Goal: Obtain resource: Obtain resource

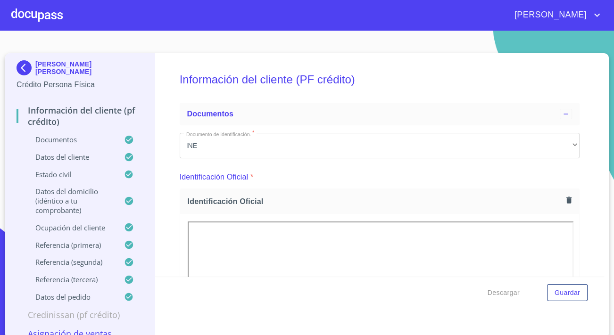
click at [28, 66] on img at bounding box center [26, 67] width 19 height 15
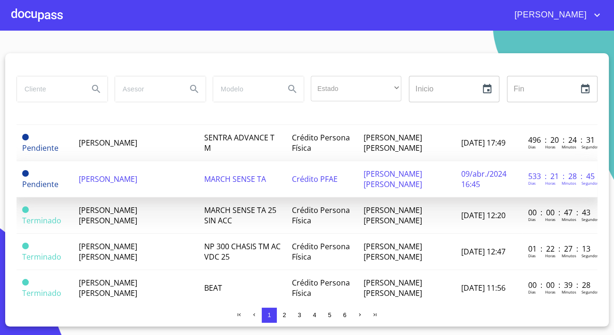
scroll to position [686, 0]
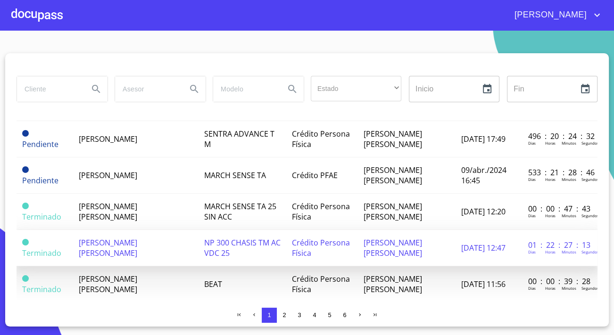
click at [137, 238] on span "[PERSON_NAME] [PERSON_NAME]" at bounding box center [108, 248] width 59 height 21
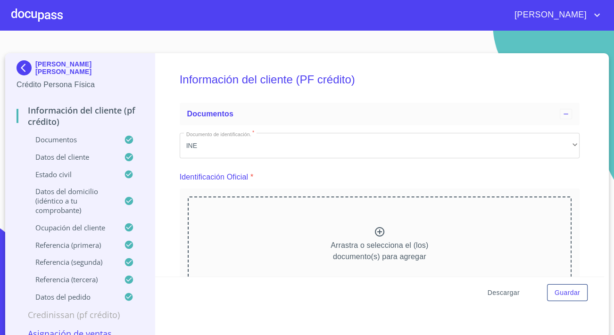
click at [502, 292] on span "Descargar" at bounding box center [504, 293] width 32 height 12
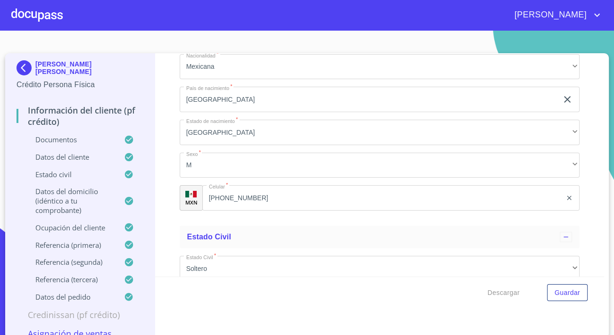
scroll to position [3217, 0]
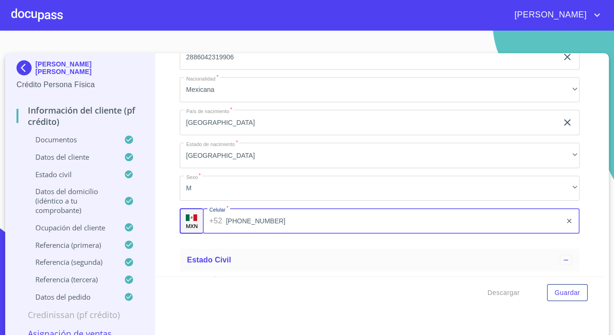
drag, startPoint x: 256, startPoint y: 228, endPoint x: 237, endPoint y: 234, distance: 19.6
click at [237, 234] on input "[PHONE_NUMBER]" at bounding box center [394, 221] width 336 height 25
click at [275, 229] on input "[PHONE_NUMBER]" at bounding box center [394, 221] width 336 height 25
drag, startPoint x: 274, startPoint y: 230, endPoint x: 223, endPoint y: 235, distance: 50.8
click at [226, 234] on input "[PHONE_NUMBER]" at bounding box center [394, 221] width 336 height 25
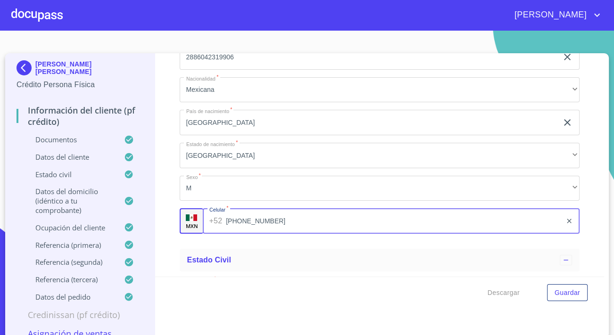
click at [52, 66] on p "[PERSON_NAME] [PERSON_NAME]" at bounding box center [89, 67] width 108 height 15
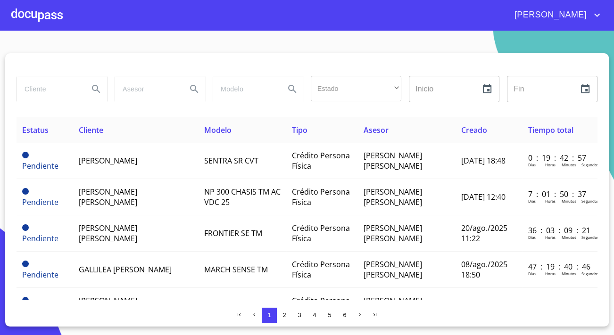
click at [47, 82] on input "search" at bounding box center [49, 88] width 64 height 25
type input "cesar"
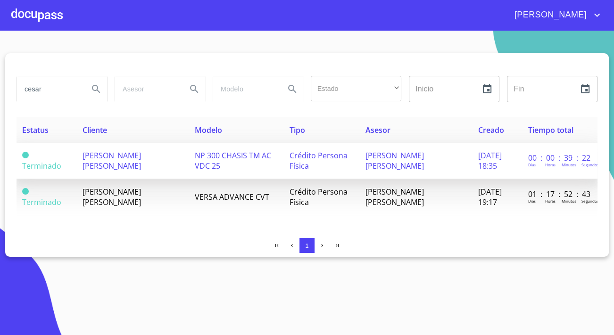
click at [137, 159] on span "[PERSON_NAME] [PERSON_NAME]" at bounding box center [111, 161] width 59 height 21
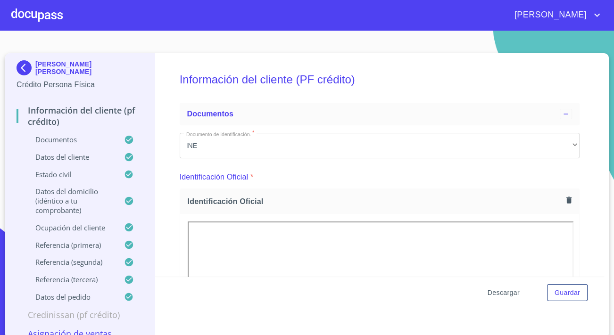
click at [497, 295] on span "Descargar" at bounding box center [504, 293] width 32 height 12
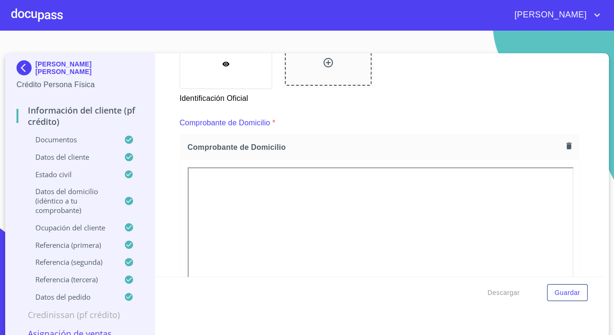
scroll to position [557, 0]
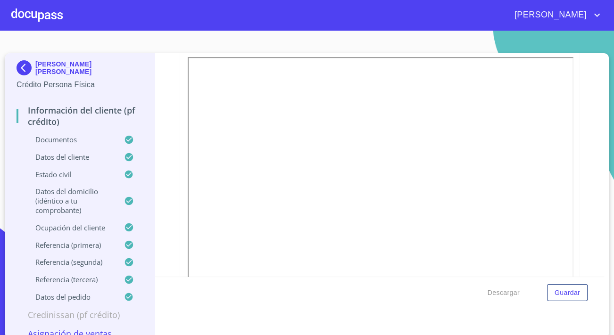
click at [180, 257] on div at bounding box center [379, 185] width 399 height 271
click at [180, 208] on div at bounding box center [379, 142] width 399 height 271
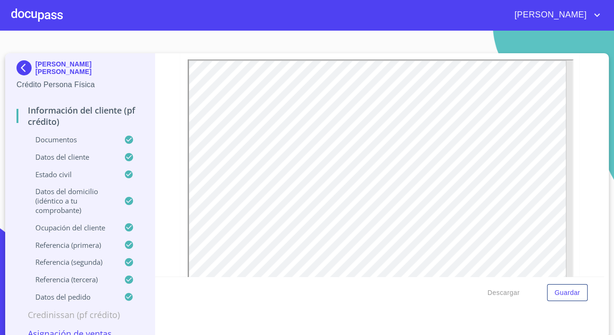
scroll to position [986, 0]
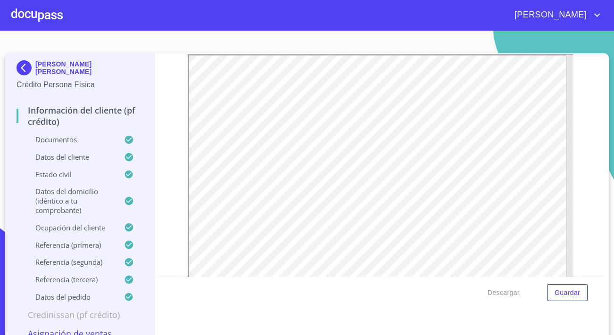
click at [180, 234] on div at bounding box center [379, 182] width 399 height 271
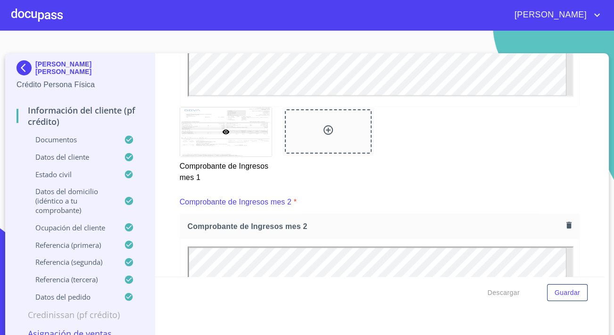
scroll to position [1201, 0]
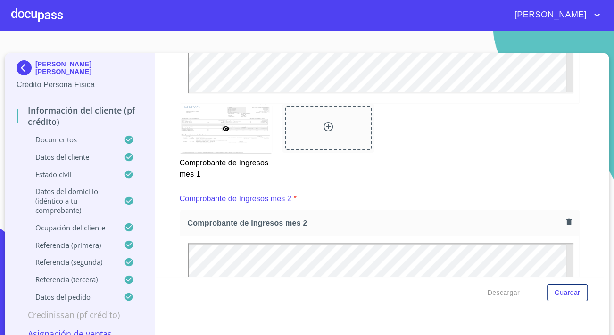
click at [165, 192] on div "Información del cliente (PF crédito) Documentos Documento de identificación.   …" at bounding box center [380, 165] width 450 height 224
click at [160, 228] on div "Información del cliente (PF crédito) Documentos Documento de identificación.   …" at bounding box center [380, 165] width 450 height 224
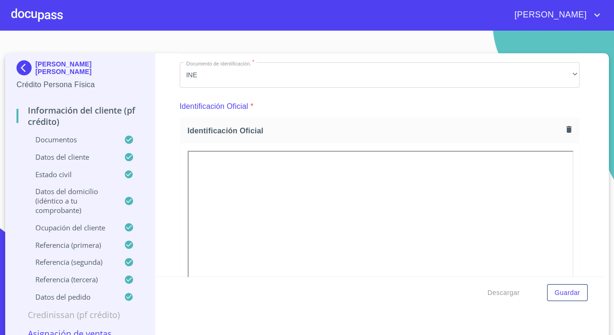
scroll to position [42, 0]
